Goal: Navigation & Orientation: Find specific page/section

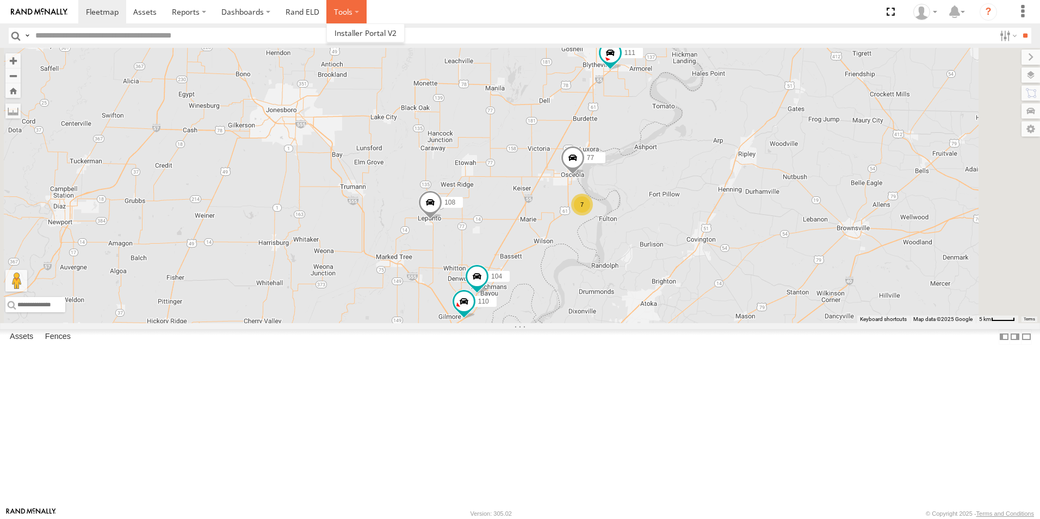
click at [338, 11] on label at bounding box center [346, 11] width 40 height 23
click at [356, 29] on span at bounding box center [365, 33] width 62 height 10
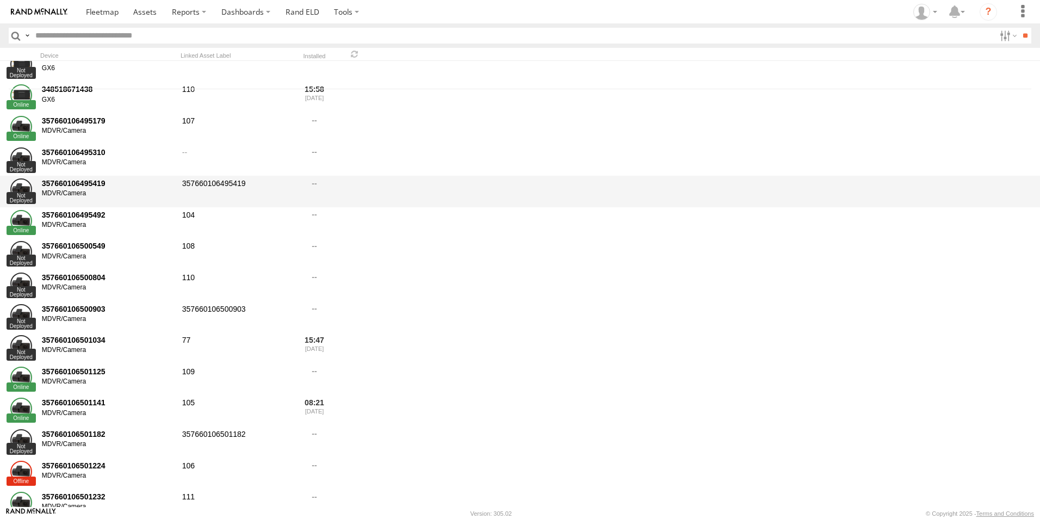
scroll to position [435, 0]
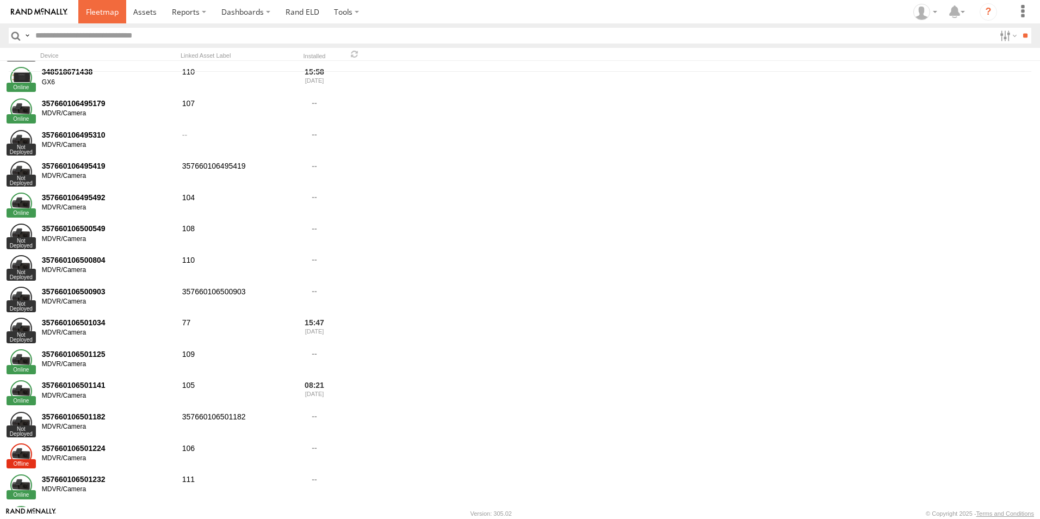
click at [101, 11] on span at bounding box center [102, 12] width 33 height 10
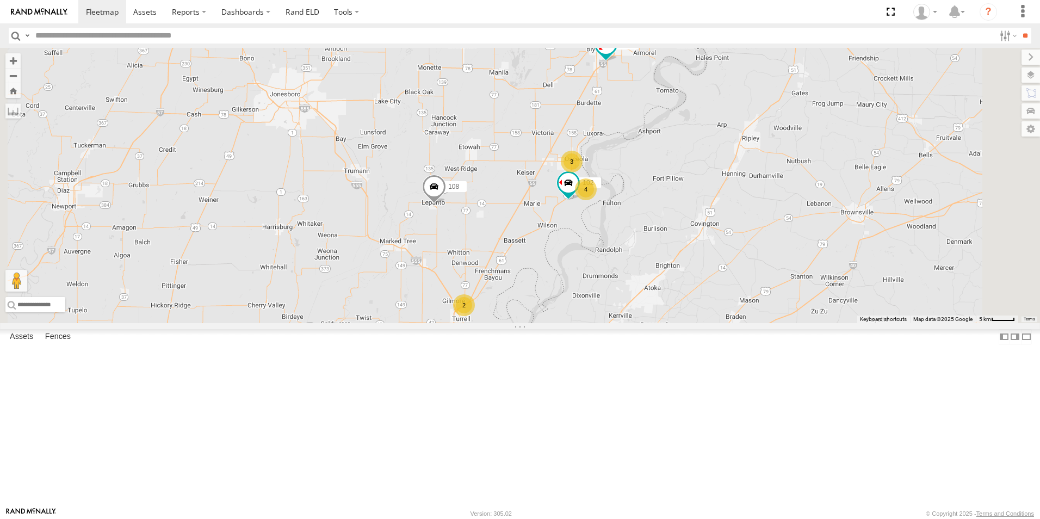
click at [0, 0] on span at bounding box center [0, 0] width 0 height 0
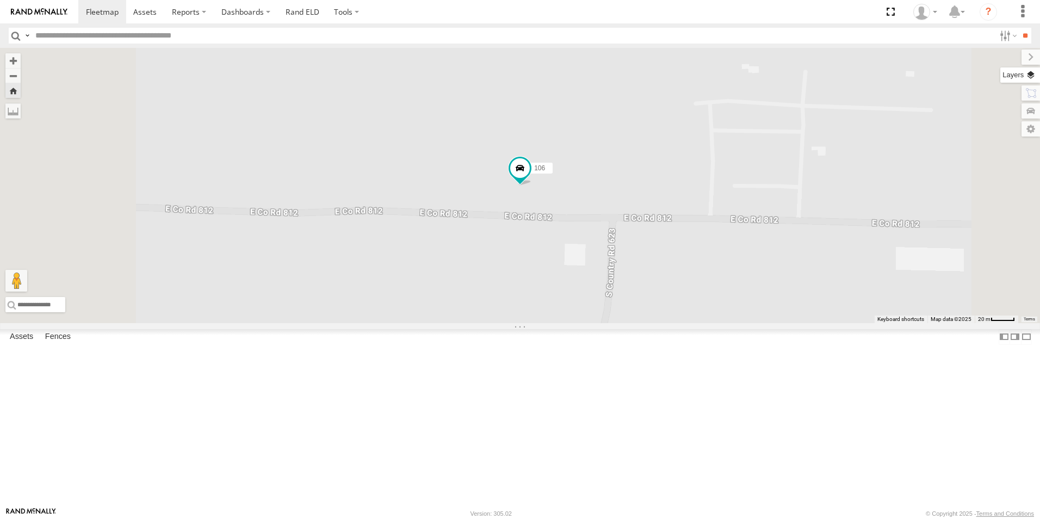
click at [1030, 74] on label at bounding box center [1020, 74] width 40 height 15
click at [0, 0] on div "Basemaps" at bounding box center [0, 0] width 0 height 0
click at [0, 0] on span "Basemaps" at bounding box center [0, 0] width 0 height 0
drag, startPoint x: 948, startPoint y: 65, endPoint x: 928, endPoint y: 65, distance: 19.6
click at [0, 0] on span "Basemaps" at bounding box center [0, 0] width 0 height 0
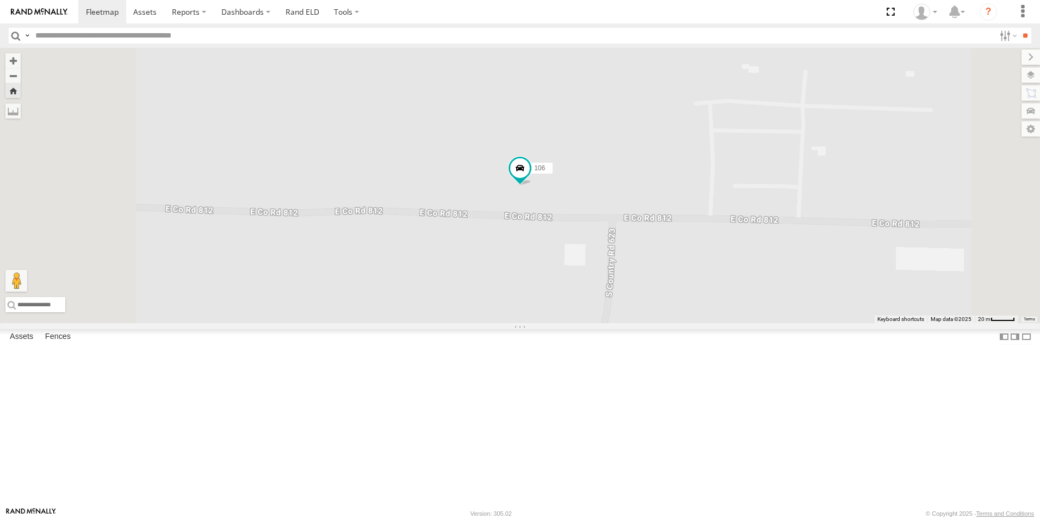
click at [0, 0] on span "Satellite + Roadmap" at bounding box center [0, 0] width 0 height 0
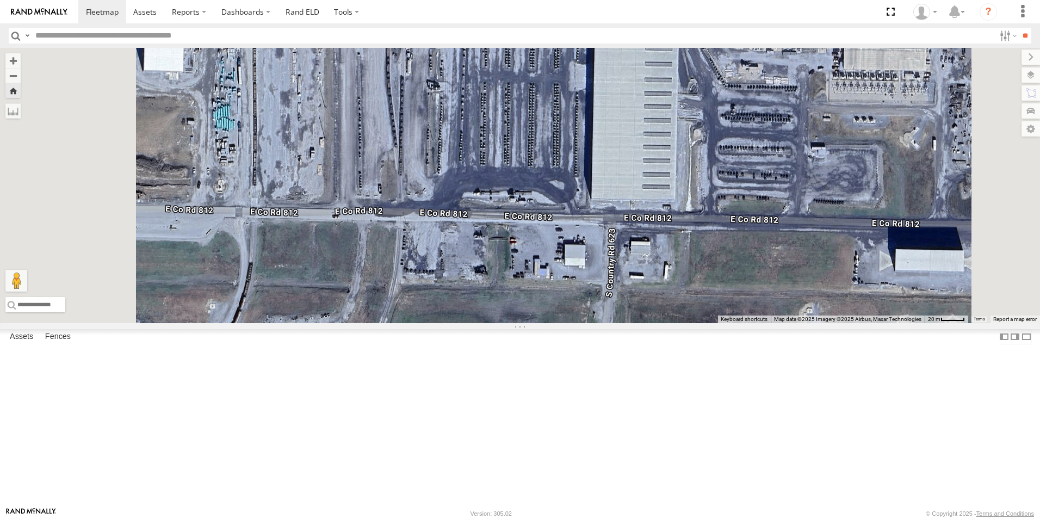
click at [0, 0] on span at bounding box center [0, 0] width 0 height 0
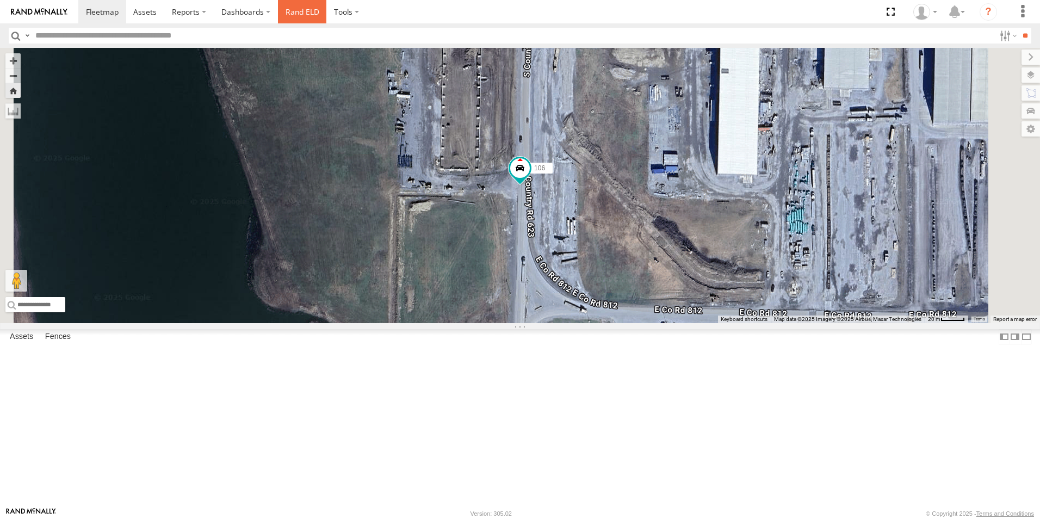
click at [302, 13] on link "Rand ELD" at bounding box center [302, 11] width 49 height 23
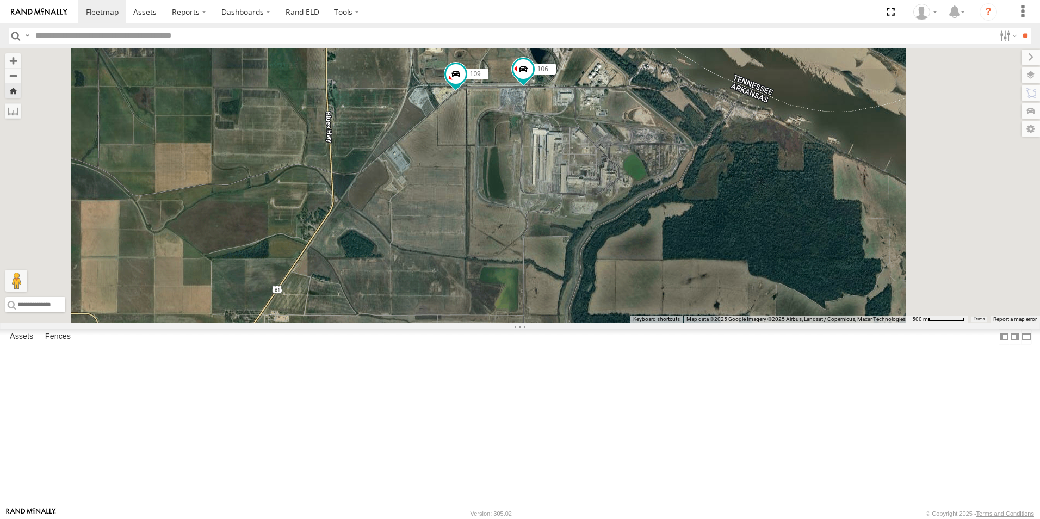
click at [0, 0] on span at bounding box center [0, 0] width 0 height 0
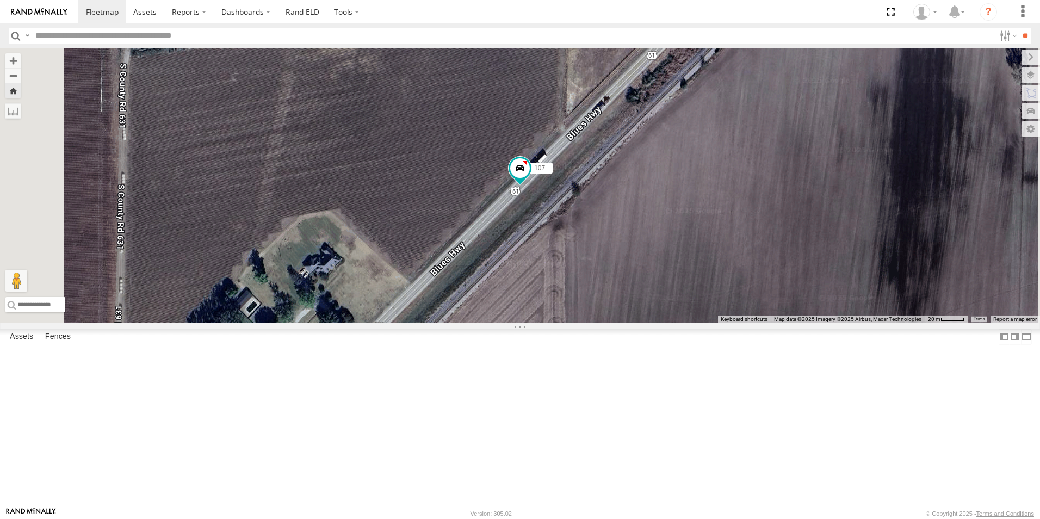
click at [0, 0] on span at bounding box center [0, 0] width 0 height 0
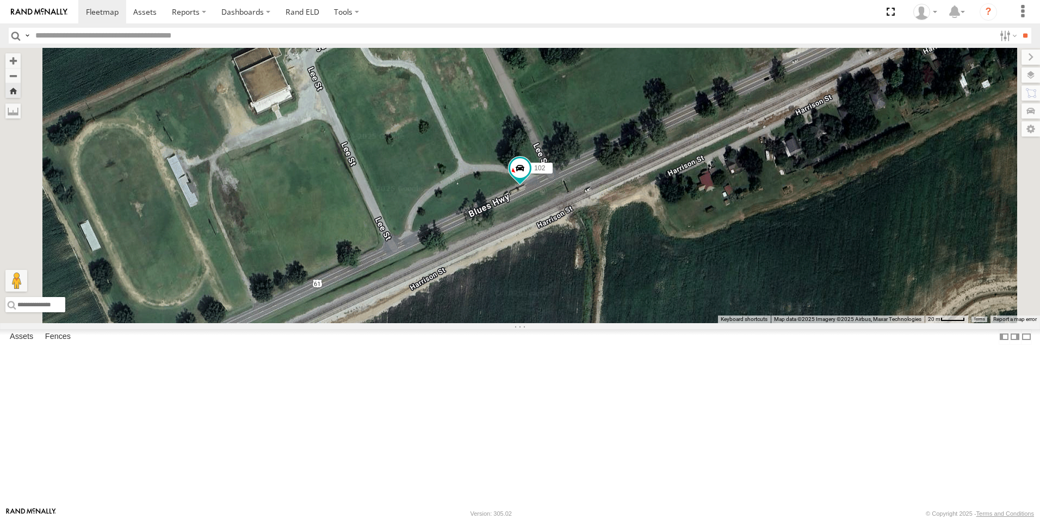
click at [0, 0] on span at bounding box center [0, 0] width 0 height 0
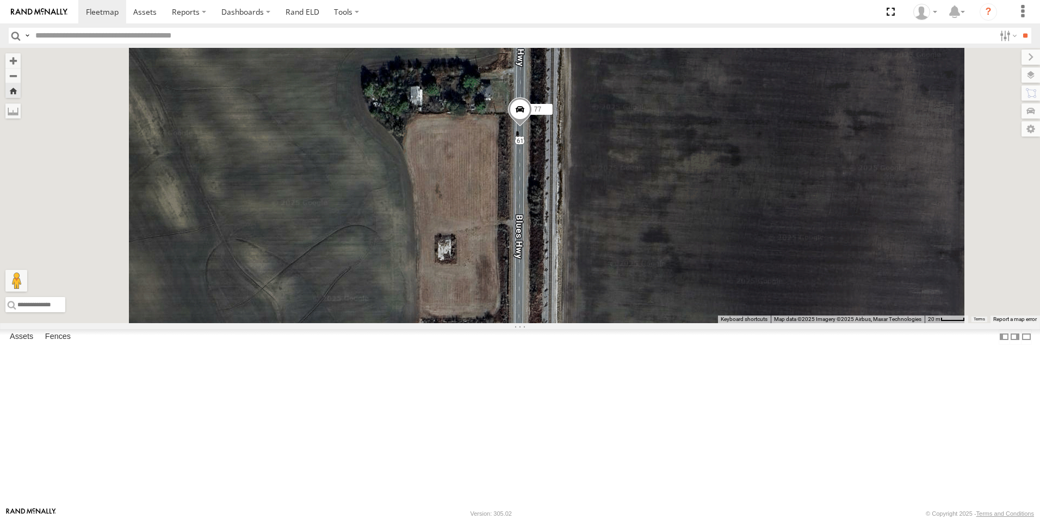
click at [532, 127] on span at bounding box center [520, 112] width 24 height 29
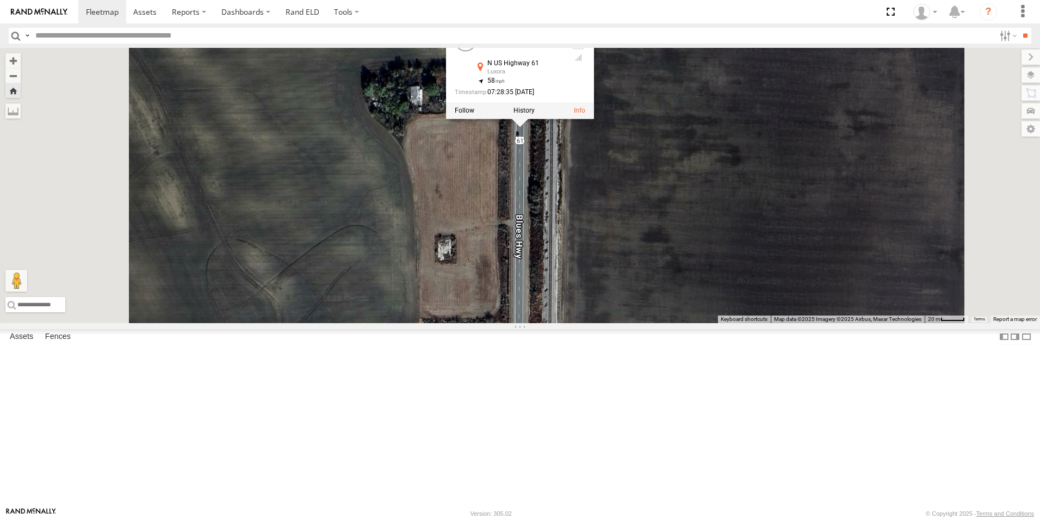
click at [0, 0] on span at bounding box center [0, 0] width 0 height 0
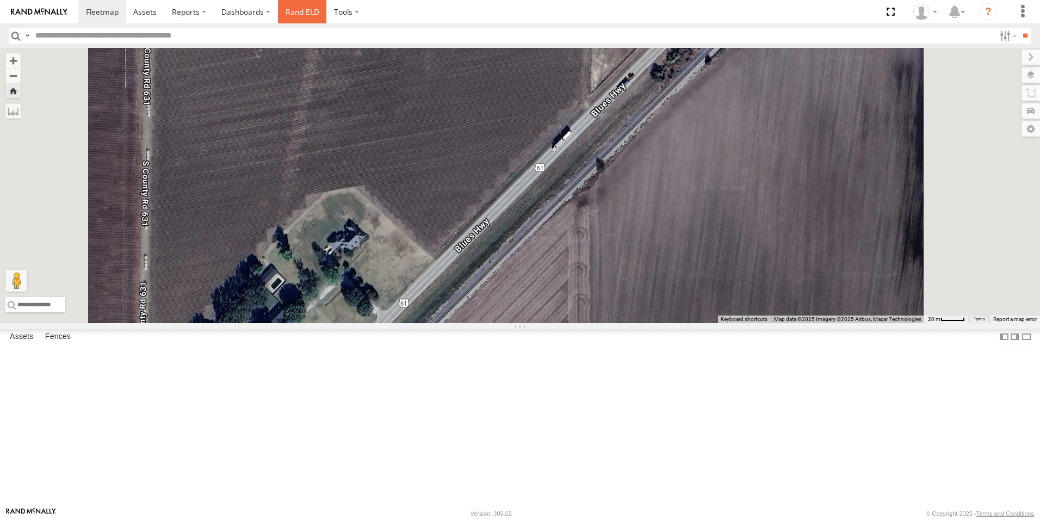
click at [298, 15] on link "Rand ELD" at bounding box center [302, 11] width 49 height 23
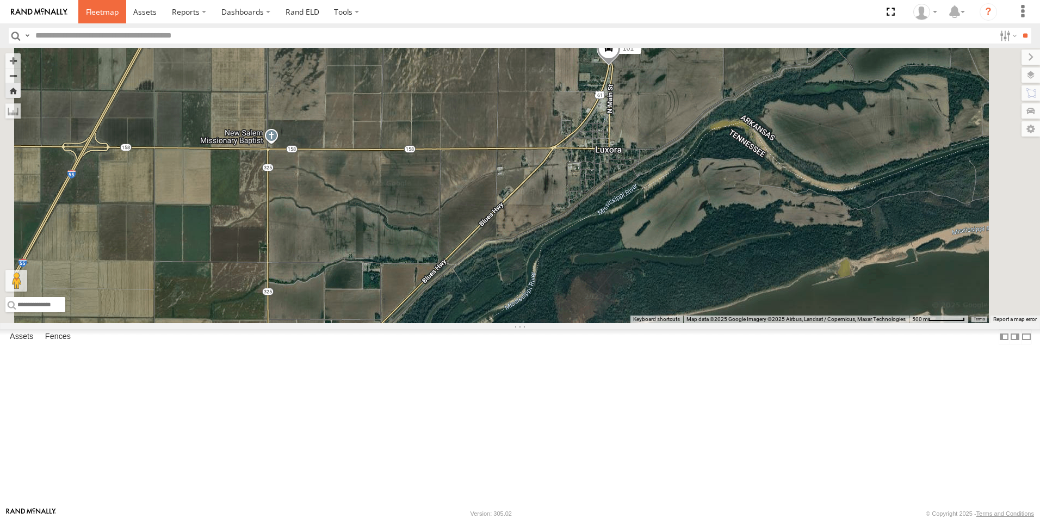
click at [102, 13] on span at bounding box center [102, 12] width 33 height 10
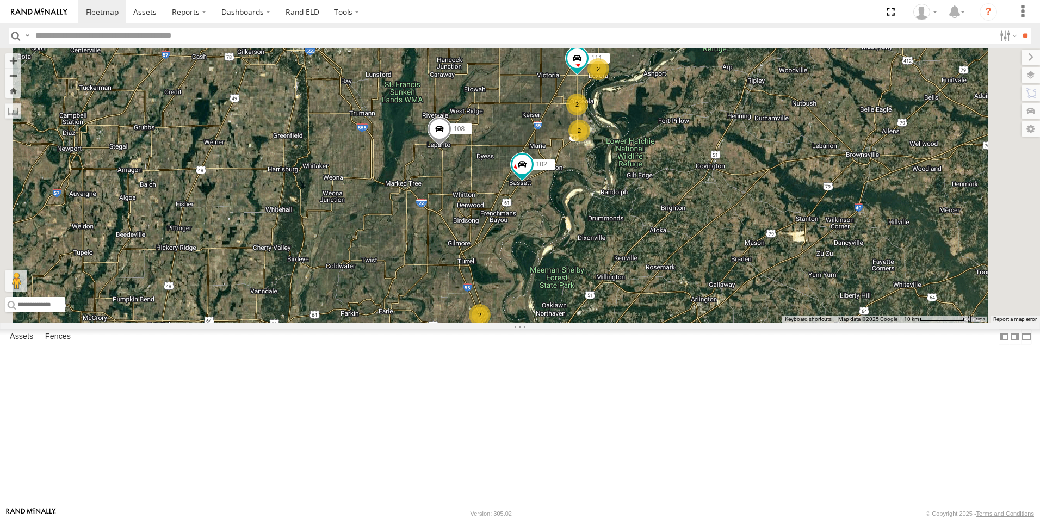
click at [0, 0] on span at bounding box center [0, 0] width 0 height 0
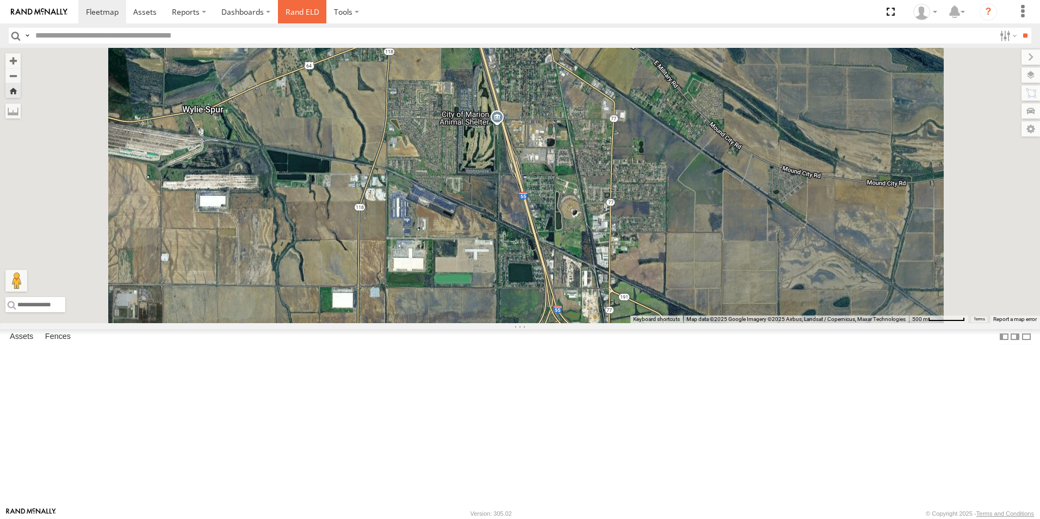
click at [306, 15] on link "Rand ELD" at bounding box center [302, 11] width 49 height 23
click at [98, 18] on link at bounding box center [102, 11] width 48 height 23
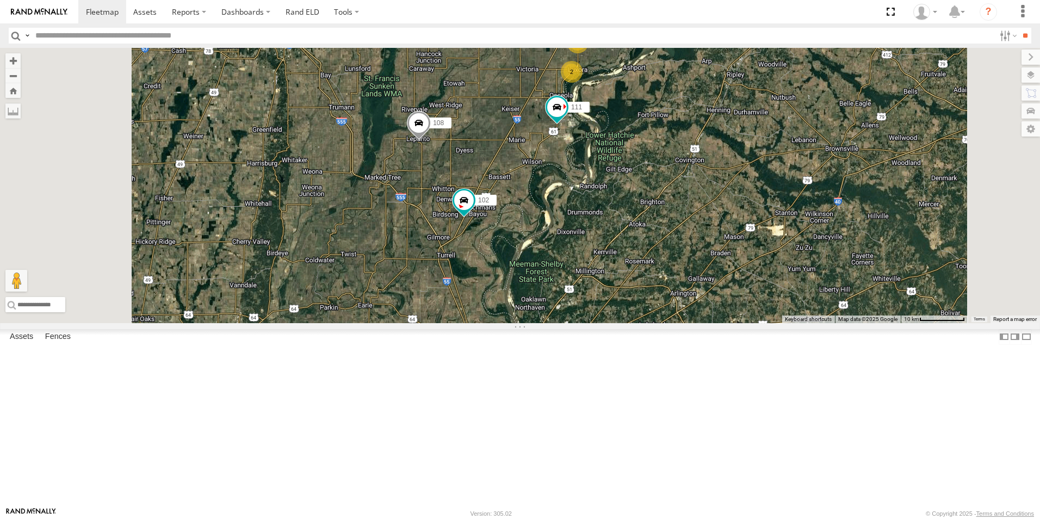
click at [0, 0] on span at bounding box center [0, 0] width 0 height 0
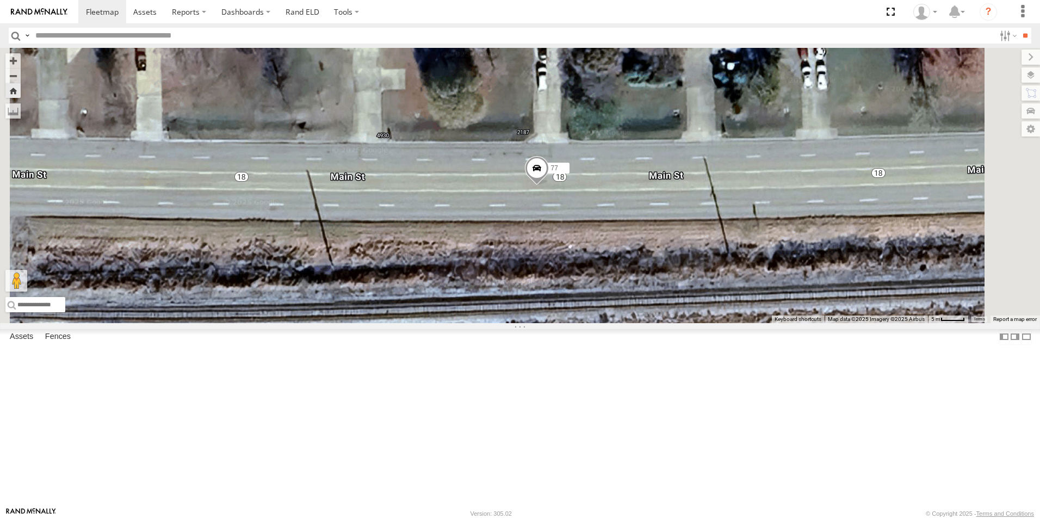
click at [549, 185] on span at bounding box center [537, 170] width 24 height 29
click at [88, 9] on span at bounding box center [102, 12] width 33 height 10
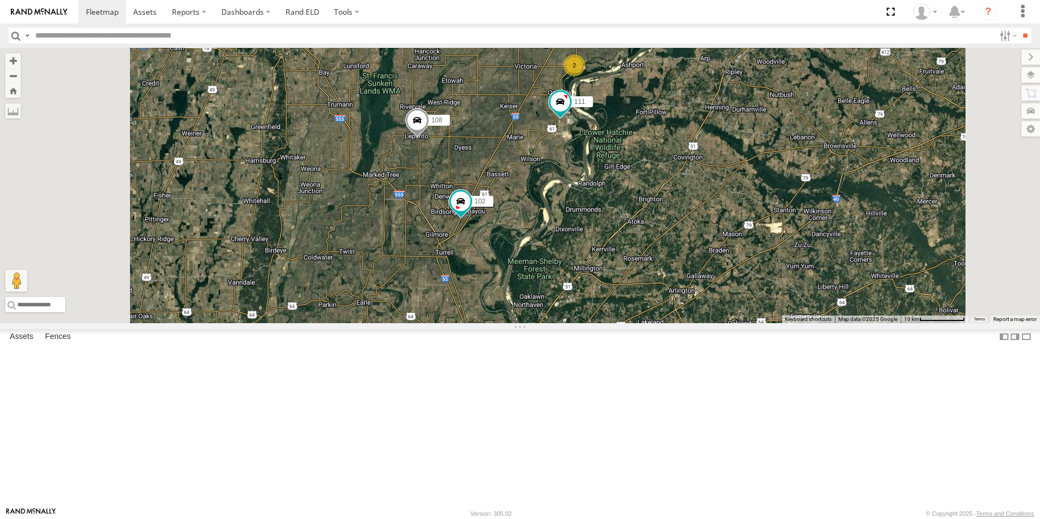
click at [0, 0] on span at bounding box center [0, 0] width 0 height 0
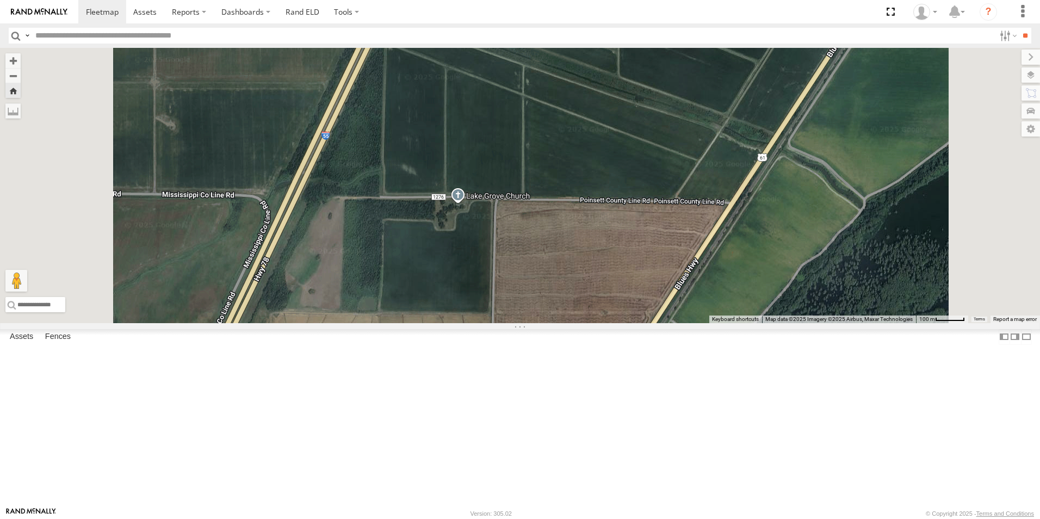
click at [0, 0] on span at bounding box center [0, 0] width 0 height 0
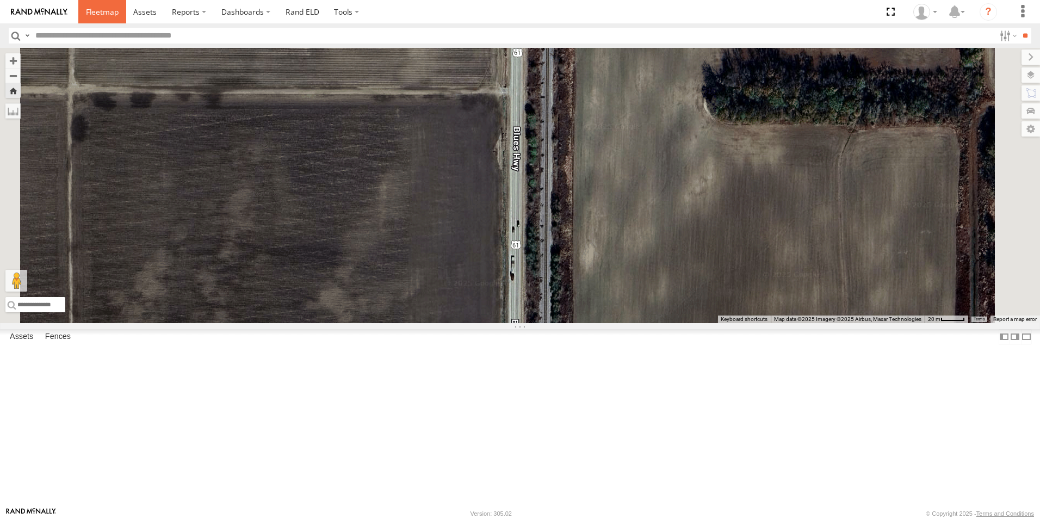
click at [99, 9] on span at bounding box center [102, 12] width 33 height 10
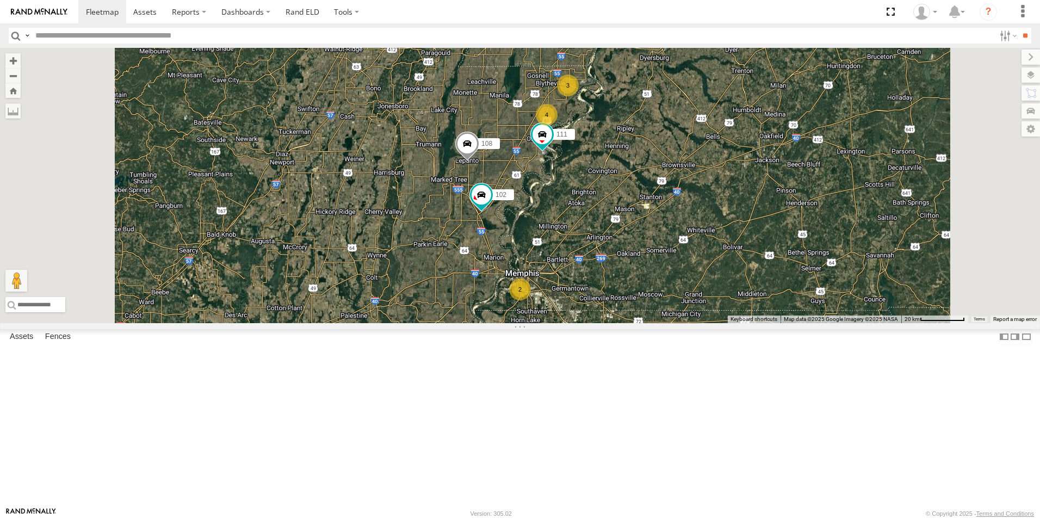
click at [0, 0] on link at bounding box center [0, 0] width 0 height 0
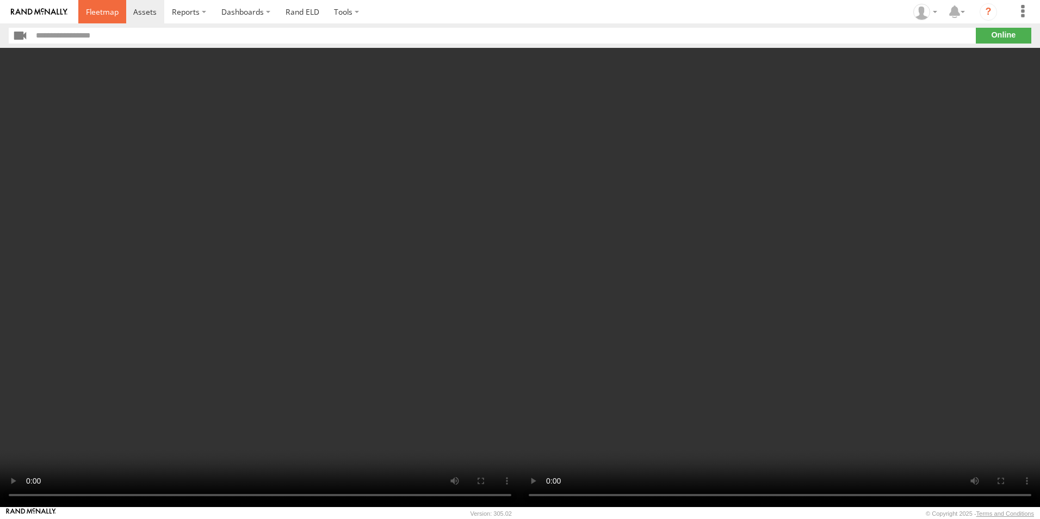
click at [106, 9] on span at bounding box center [102, 12] width 33 height 10
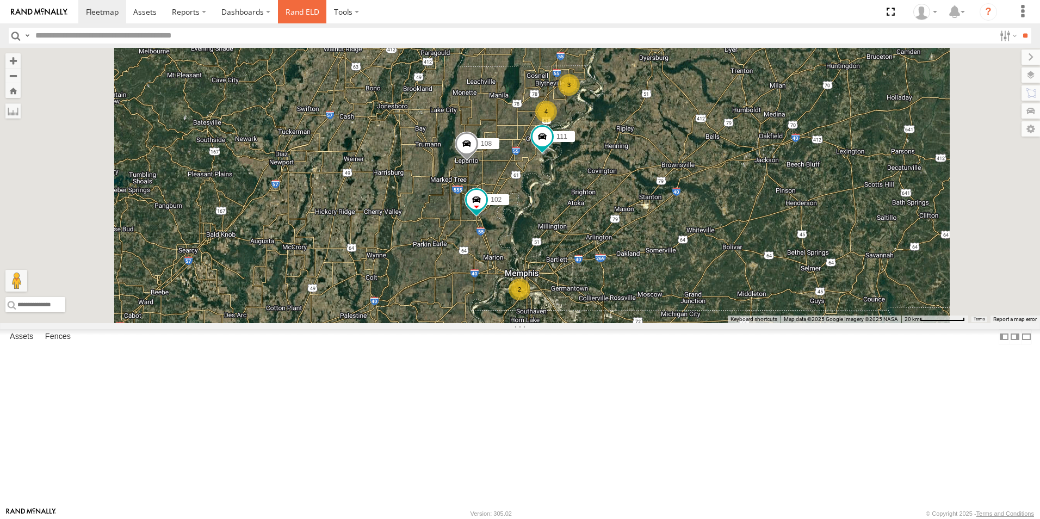
click at [289, 15] on link "Rand ELD" at bounding box center [302, 11] width 49 height 23
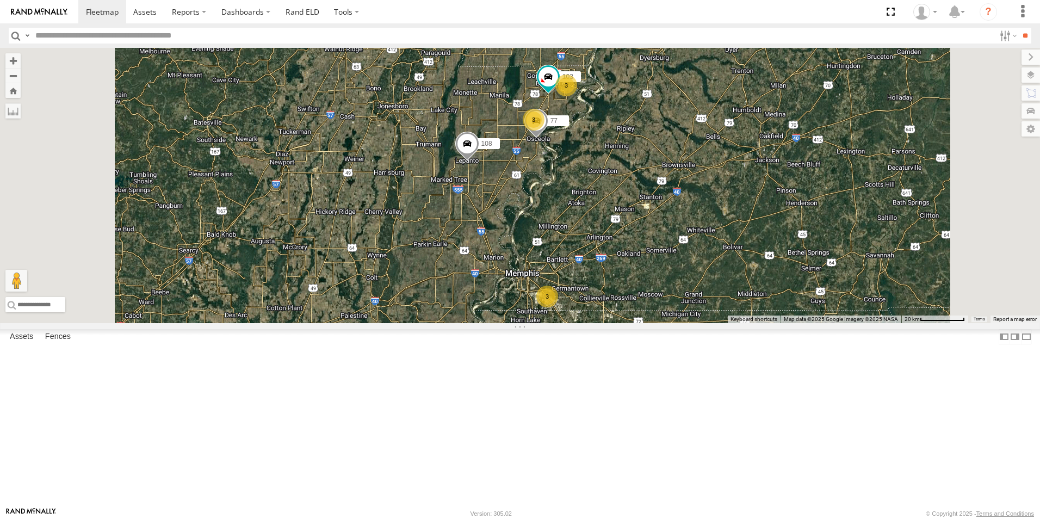
click at [0, 0] on span at bounding box center [0, 0] width 0 height 0
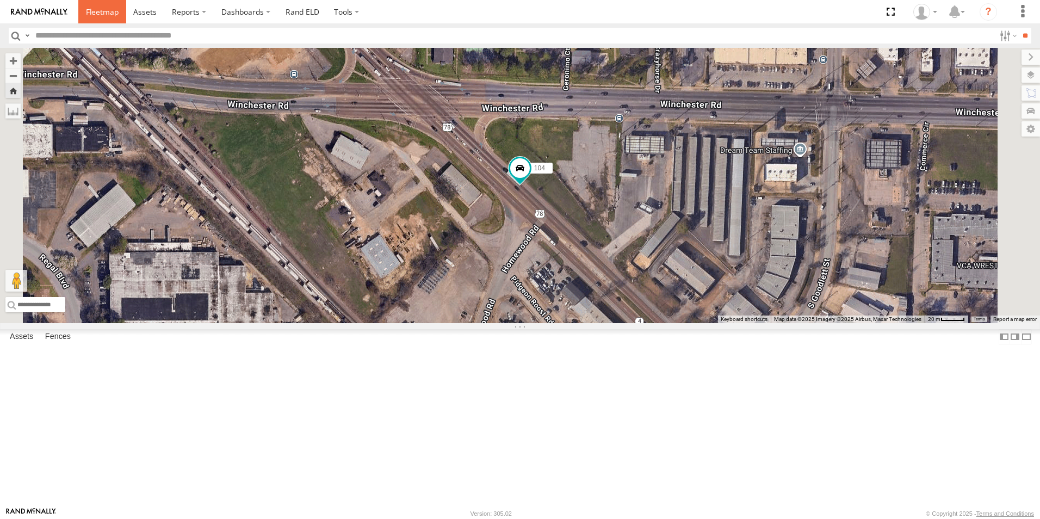
click at [95, 10] on span at bounding box center [102, 12] width 33 height 10
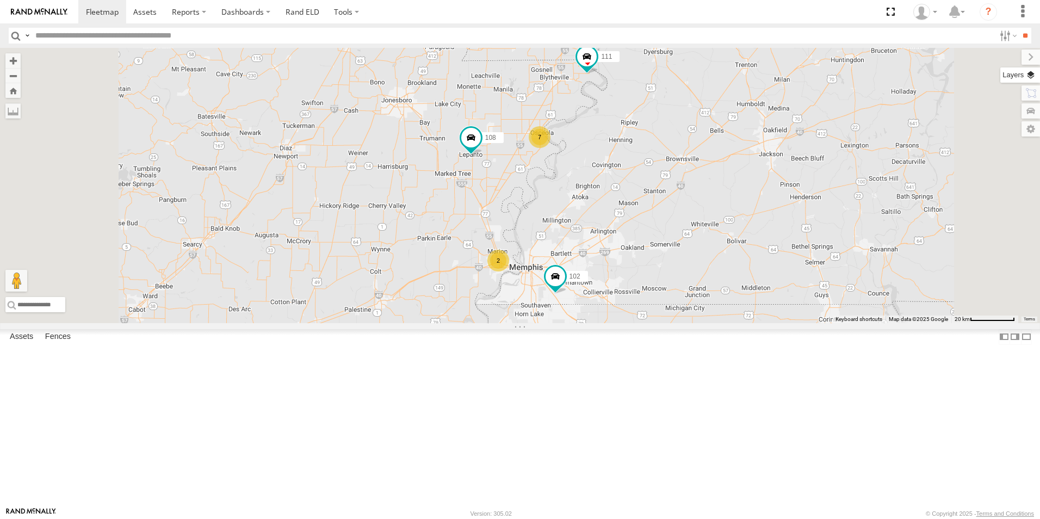
click at [1029, 74] on label at bounding box center [1020, 74] width 40 height 15
click at [0, 0] on span "Basemaps" at bounding box center [0, 0] width 0 height 0
click at [0, 0] on span "Satellite + Roadmap" at bounding box center [0, 0] width 0 height 0
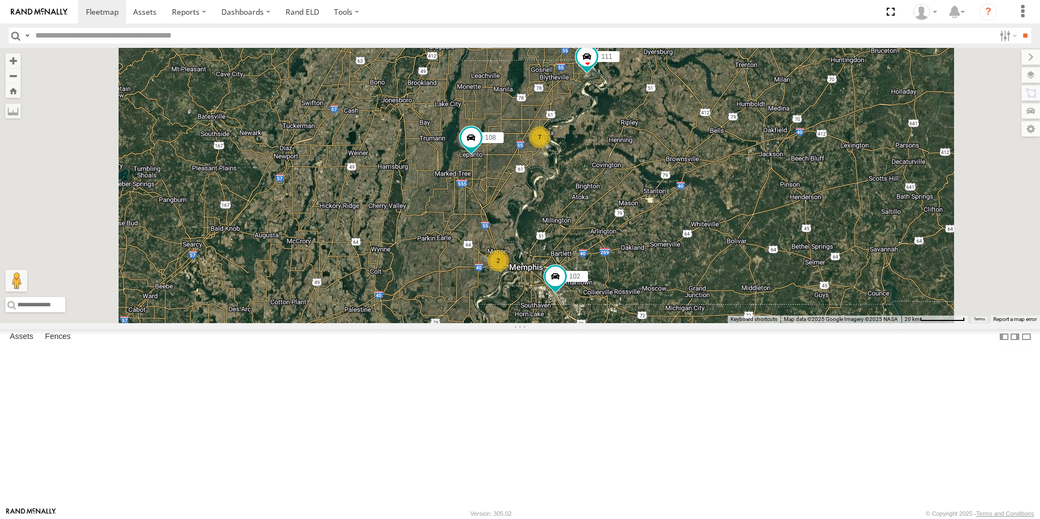
click at [0, 0] on span at bounding box center [0, 0] width 0 height 0
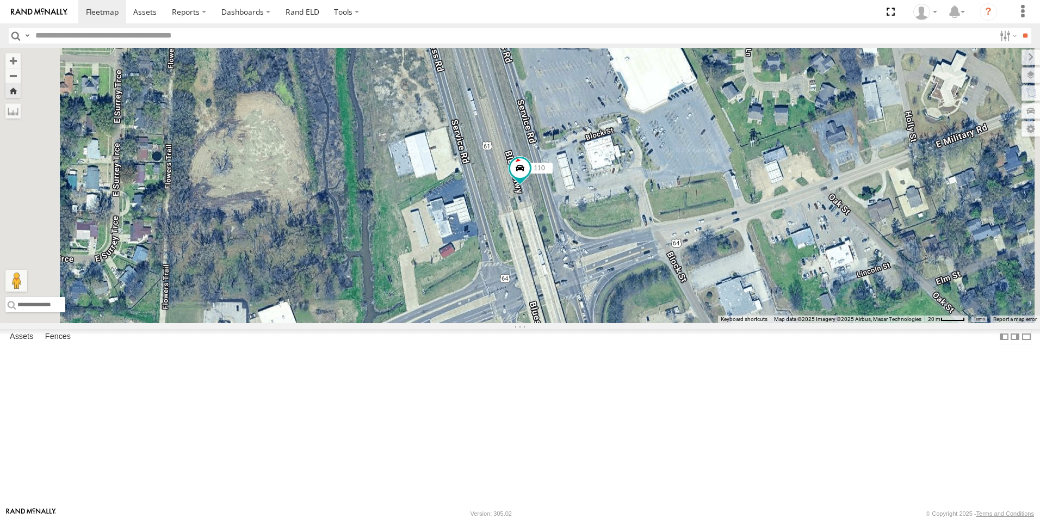
click at [0, 0] on span at bounding box center [0, 0] width 0 height 0
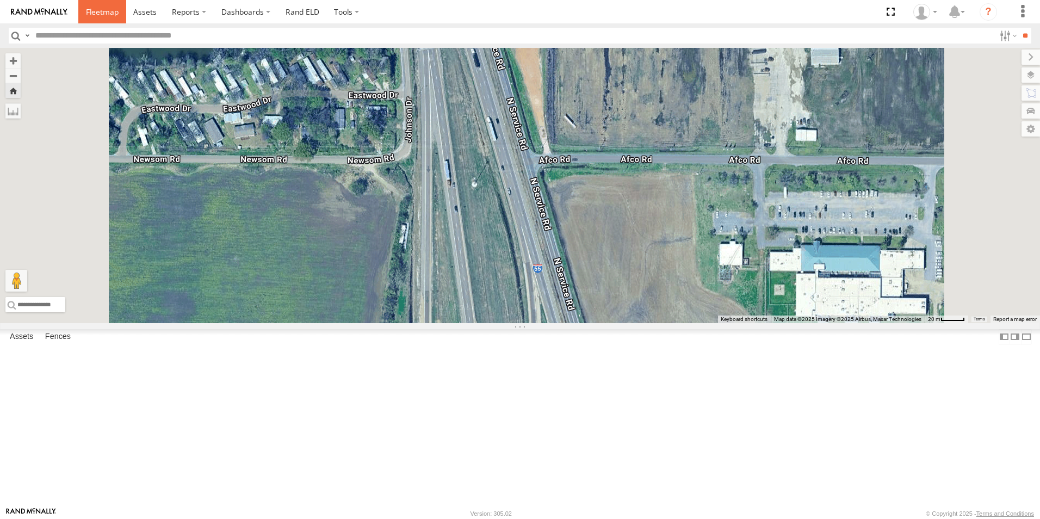
click at [96, 8] on span at bounding box center [102, 12] width 33 height 10
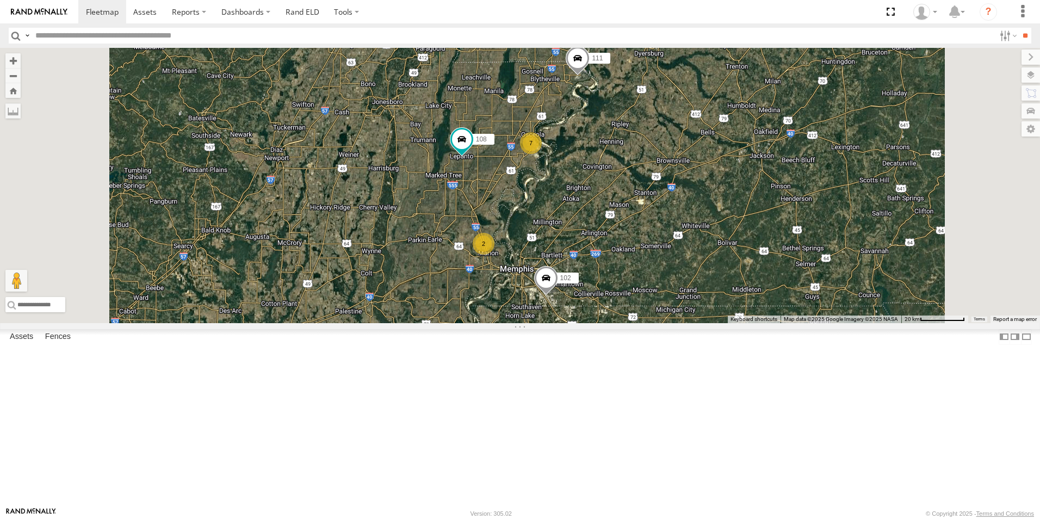
click at [0, 0] on span at bounding box center [0, 0] width 0 height 0
